Goal: Information Seeking & Learning: Stay updated

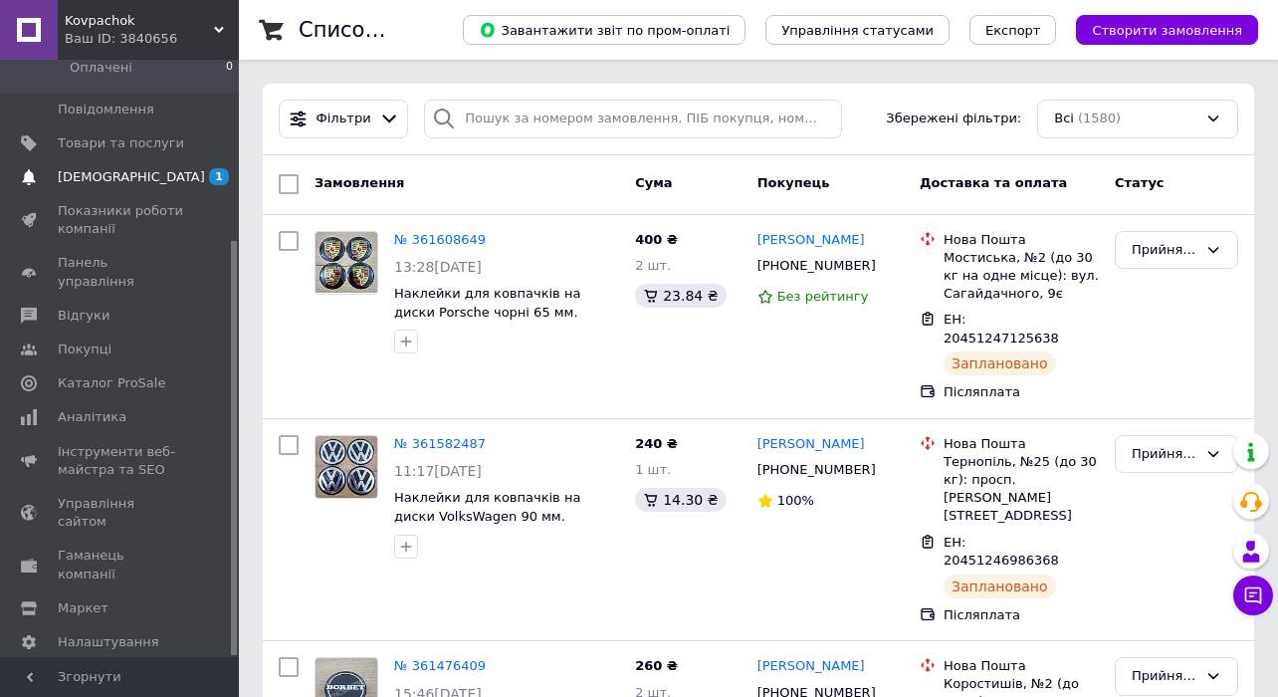
click at [151, 176] on span "[DEMOGRAPHIC_DATA]" at bounding box center [121, 177] width 126 height 18
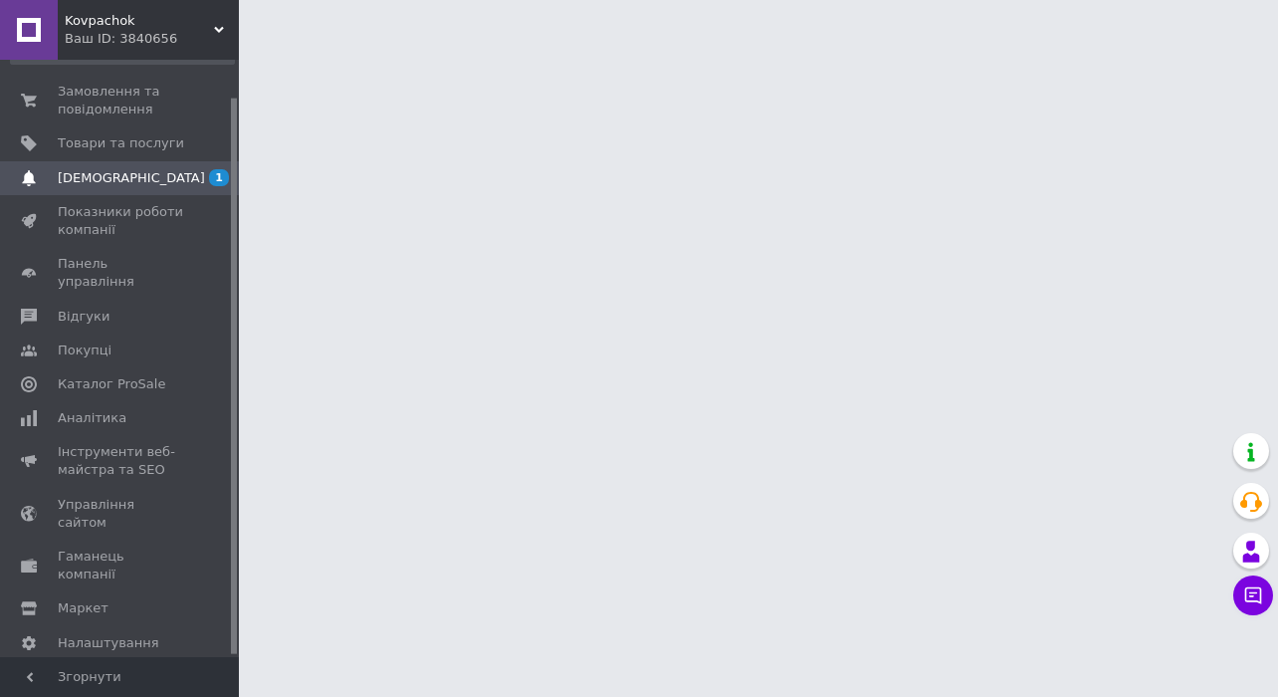
scroll to position [40, 0]
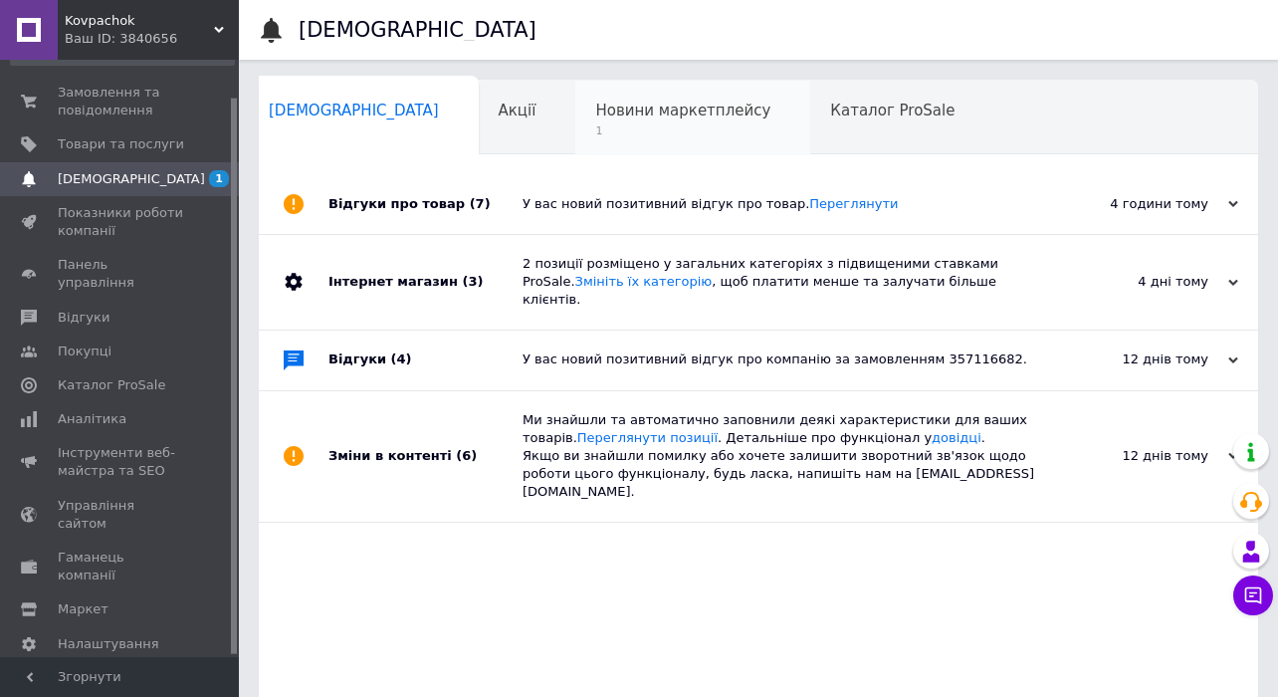
click at [598, 135] on span "1" at bounding box center [682, 130] width 175 height 15
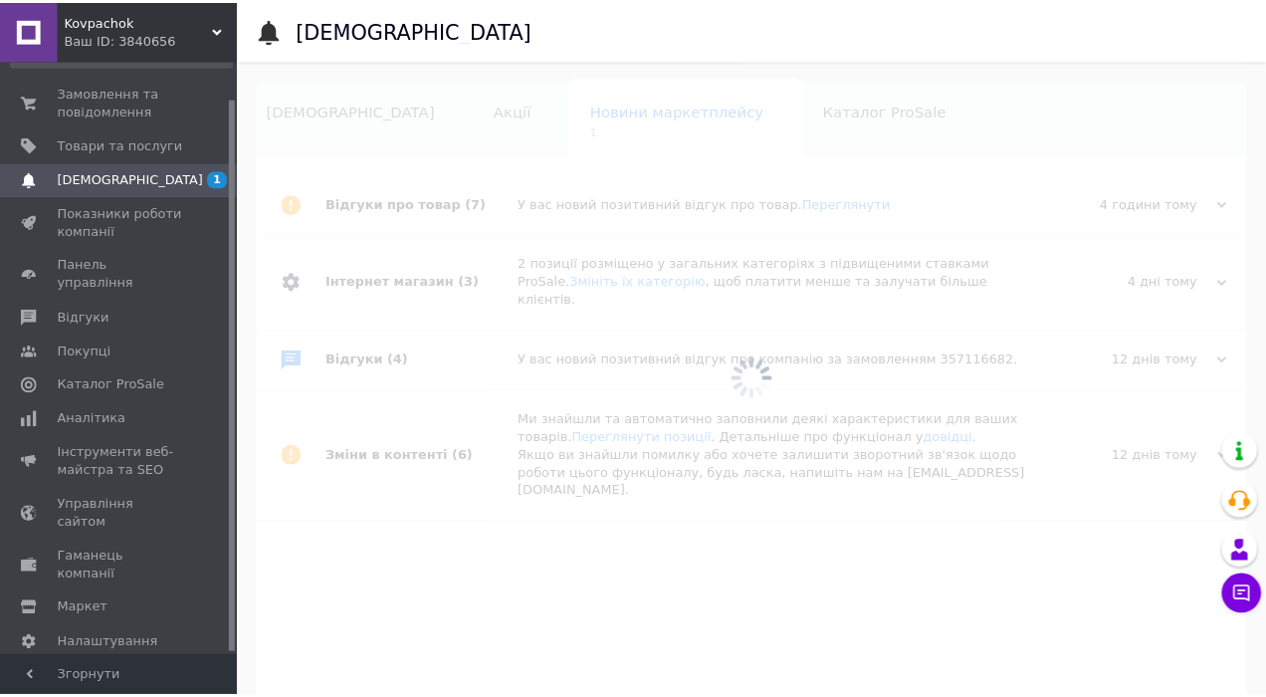
scroll to position [0, 11]
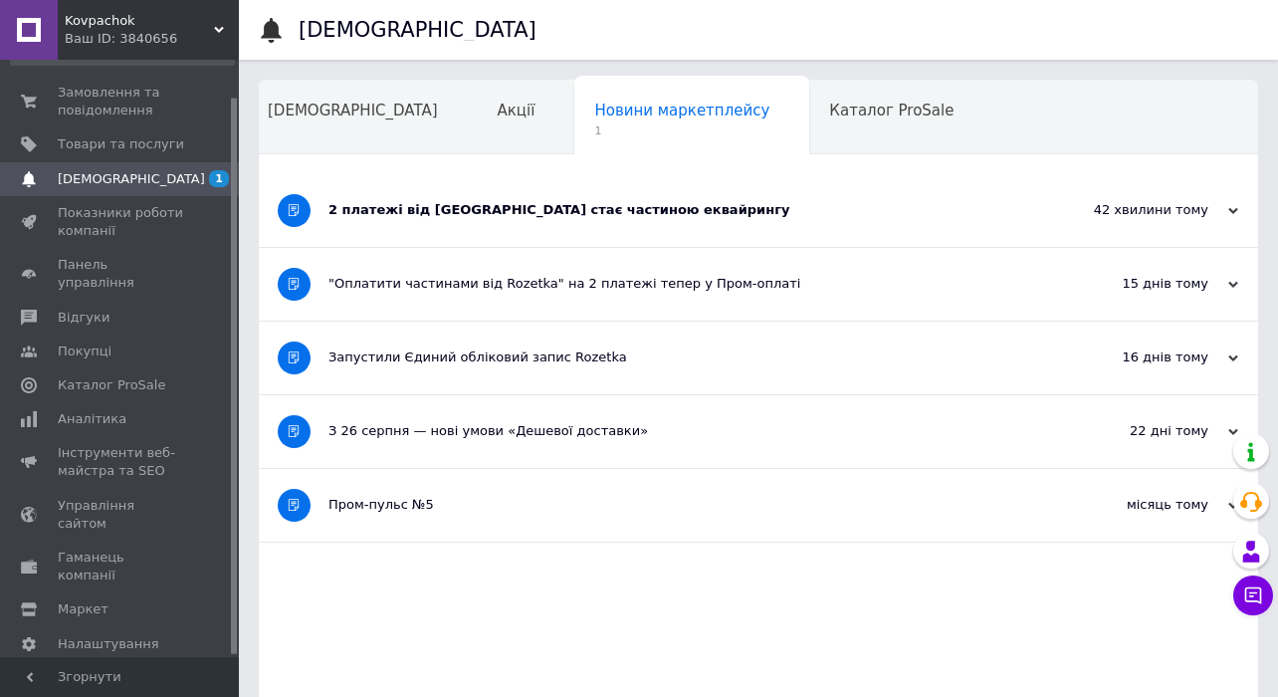
click at [577, 199] on div "2 платежі від [GEOGRAPHIC_DATA] стає частиною еквайрингу" at bounding box center [683, 210] width 711 height 73
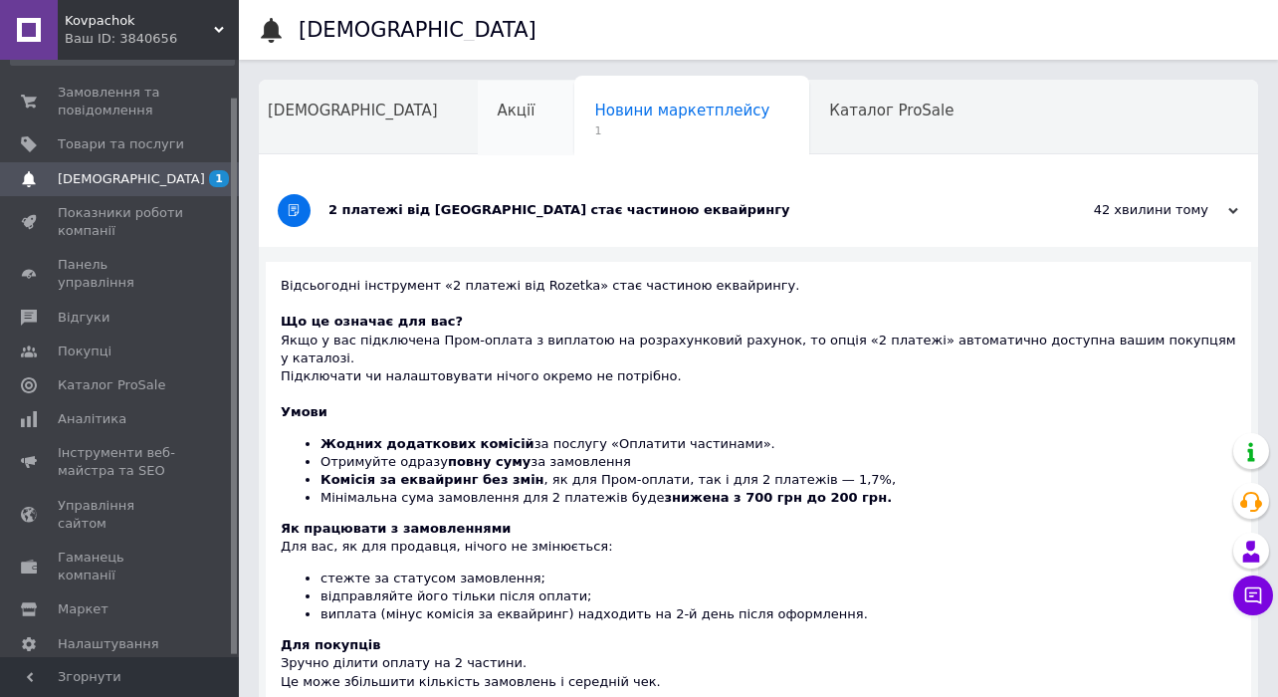
click at [478, 134] on div "Акції" at bounding box center [527, 119] width 98 height 76
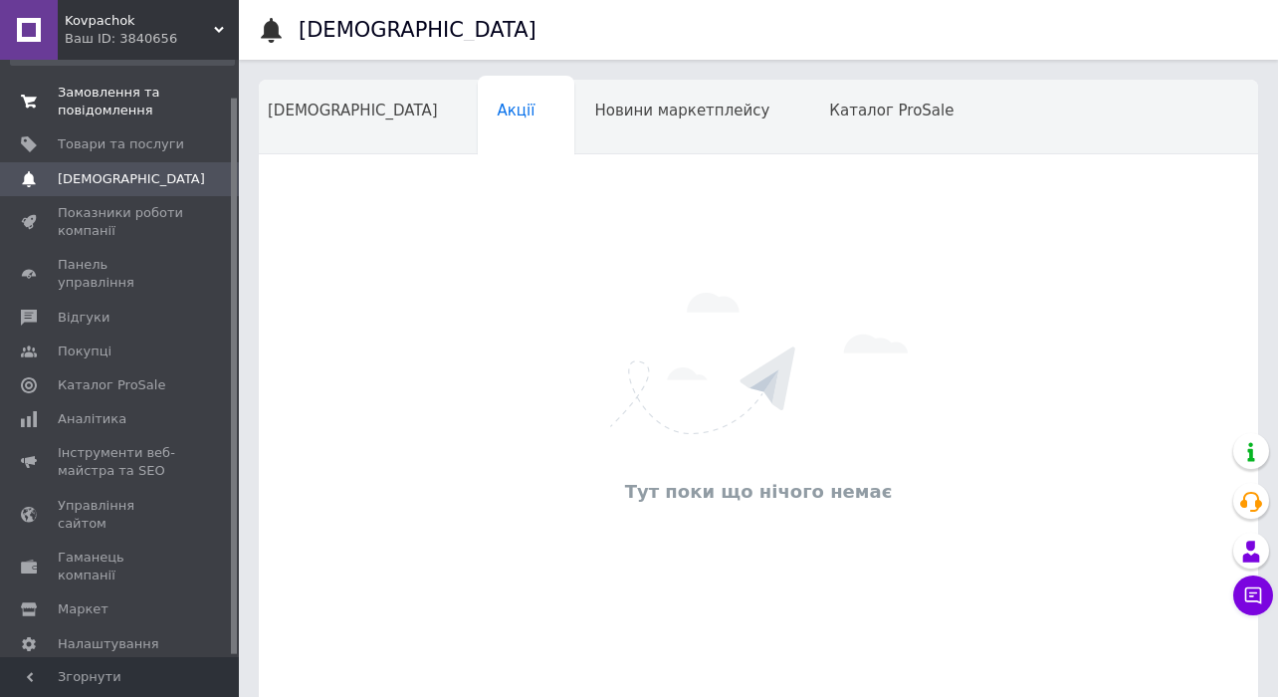
click at [183, 113] on span "Замовлення та повідомлення" at bounding box center [121, 102] width 126 height 36
